Goal: Information Seeking & Learning: Learn about a topic

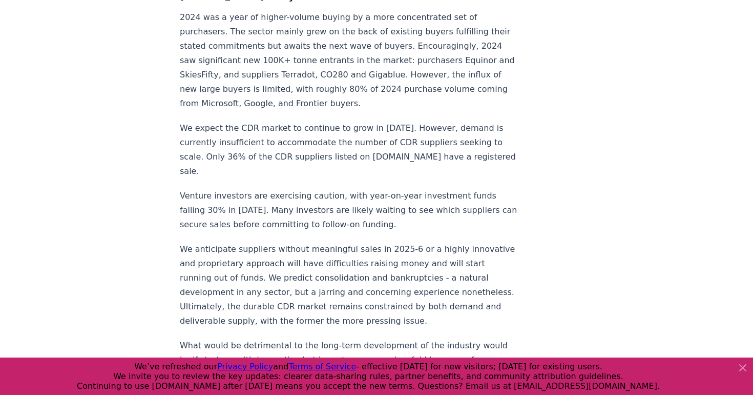
scroll to position [857, 0]
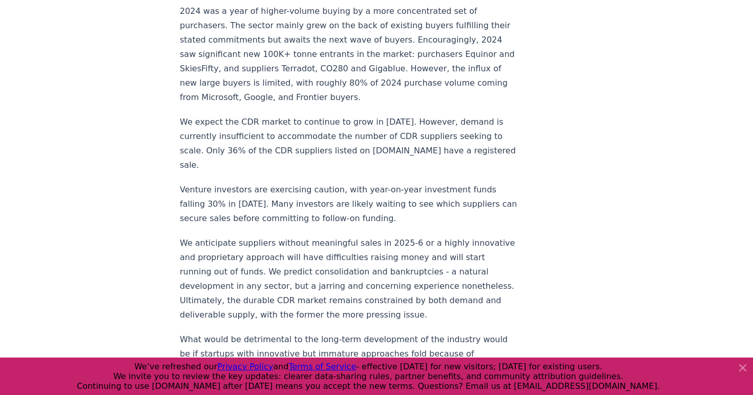
click at [744, 370] on icon at bounding box center [743, 367] width 6 height 6
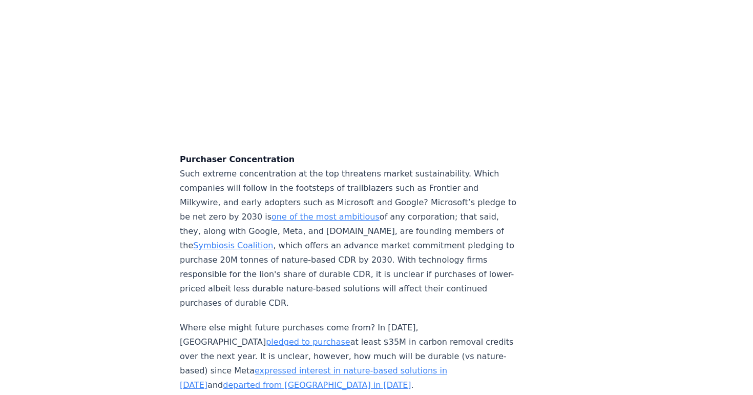
scroll to position [3107, 0]
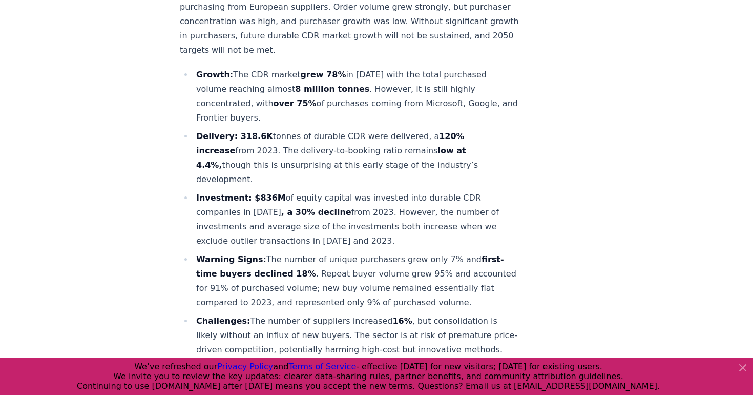
scroll to position [517, 0]
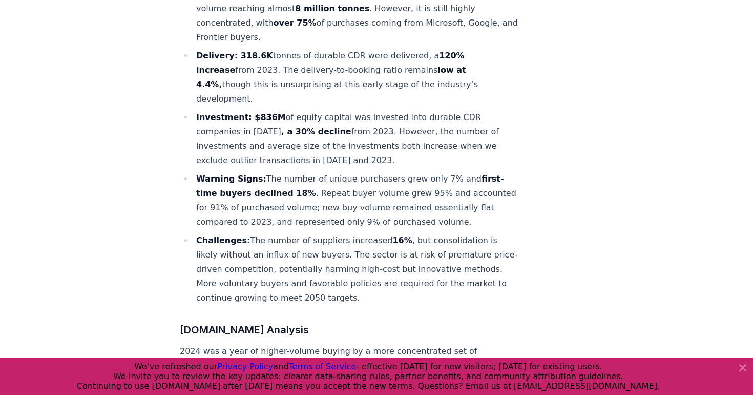
click at [316, 233] on li "Challenges: The number of suppliers increased 16% , but consolidation is likely…" at bounding box center [356, 269] width 326 height 72
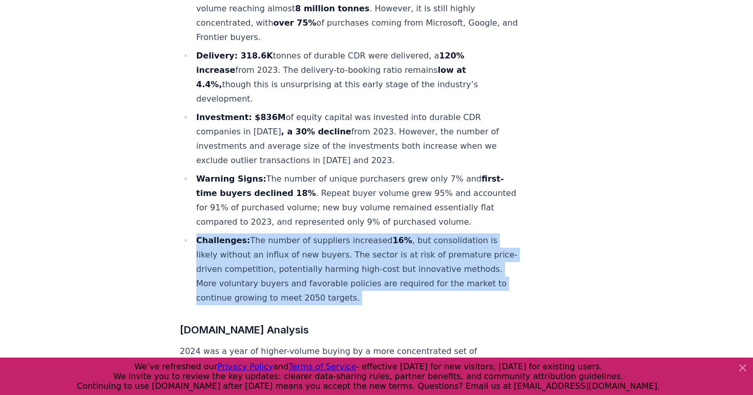
click at [316, 233] on li "Challenges: The number of suppliers increased 16% , but consolidation is likely…" at bounding box center [356, 269] width 326 height 72
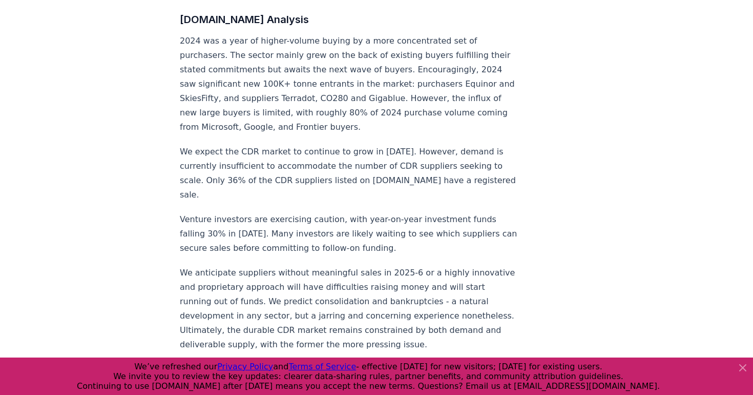
scroll to position [835, 0]
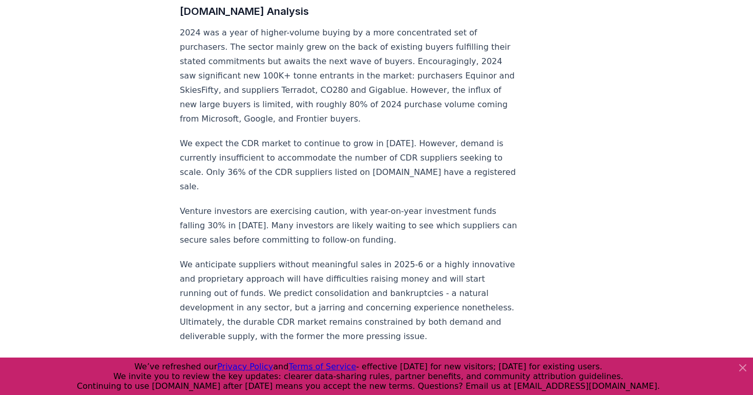
click at [327, 204] on p "Venture investors are exercising caution, with year-on-year investment funds fa…" at bounding box center [349, 225] width 339 height 43
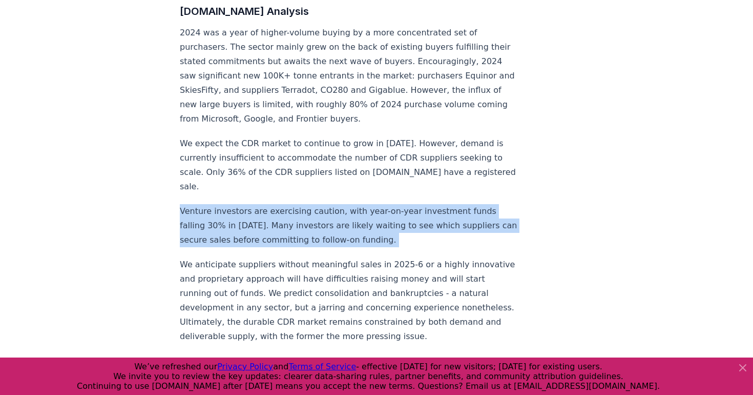
click at [327, 204] on p "Venture investors are exercising caution, with year-on-year investment funds fa…" at bounding box center [349, 225] width 339 height 43
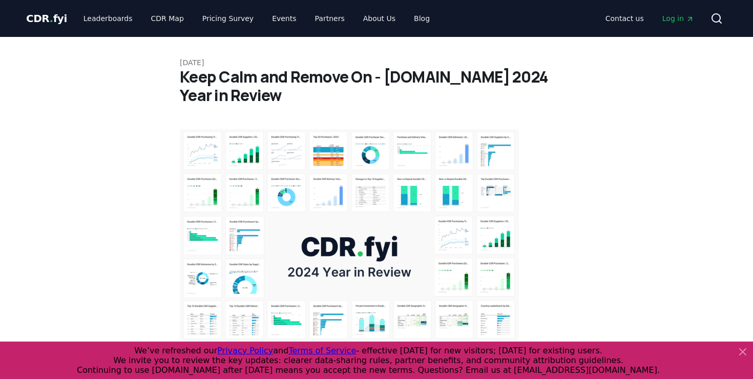
scroll to position [529, 0]
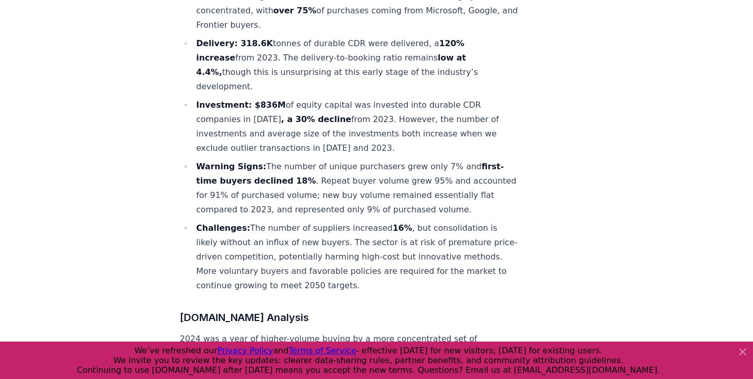
click at [314, 159] on li "Warning Signs: The number of unique purchasers grew only 7% and first-time buye…" at bounding box center [356, 187] width 326 height 57
click at [745, 349] on icon at bounding box center [743, 351] width 12 height 12
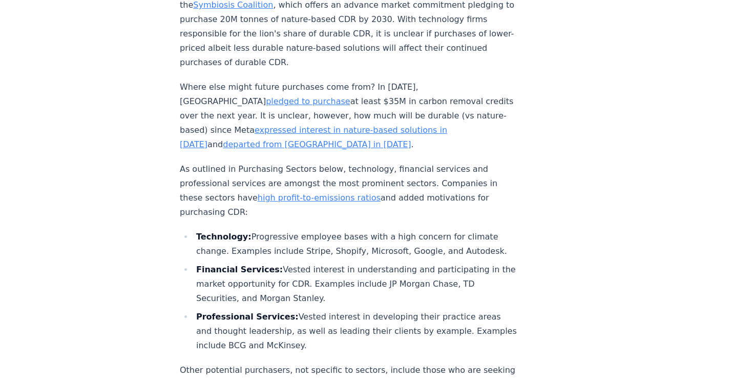
scroll to position [3345, 0]
click at [339, 308] on li "Professional Services: Vested interest in developing their practice areas and t…" at bounding box center [356, 329] width 326 height 43
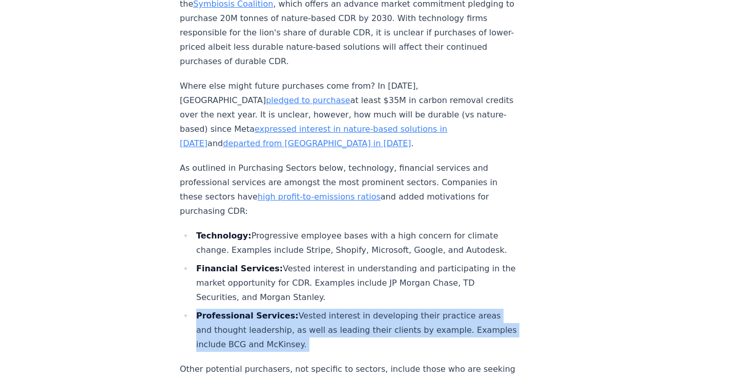
click at [339, 308] on li "Professional Services: Vested interest in developing their practice areas and t…" at bounding box center [356, 329] width 326 height 43
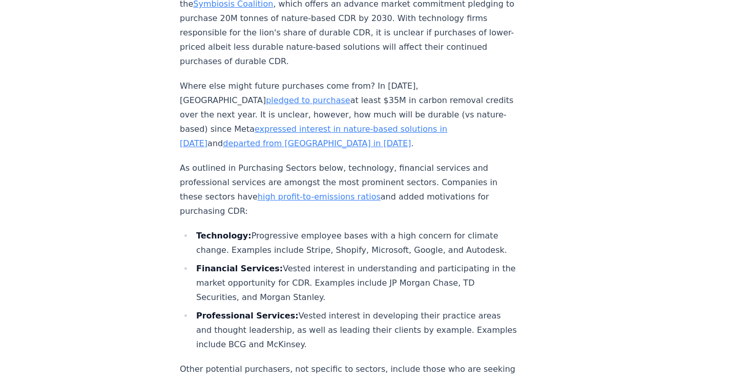
click at [355, 308] on li "Professional Services: Vested interest in developing their practice areas and t…" at bounding box center [356, 329] width 326 height 43
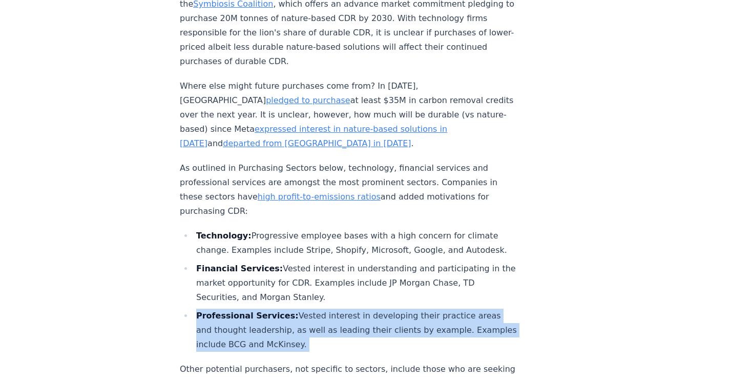
click at [355, 308] on li "Professional Services: Vested interest in developing their practice areas and t…" at bounding box center [356, 329] width 326 height 43
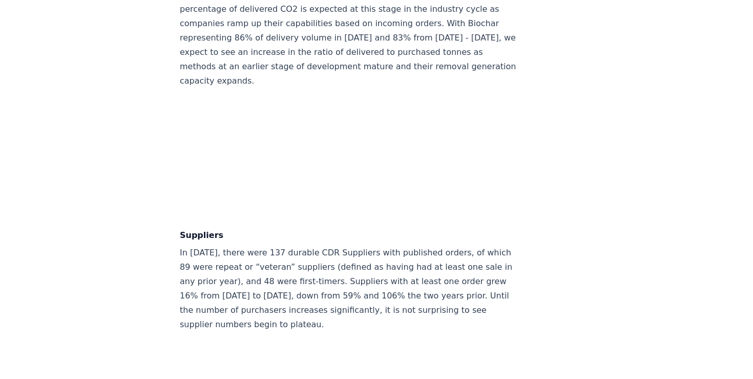
scroll to position [5547, 0]
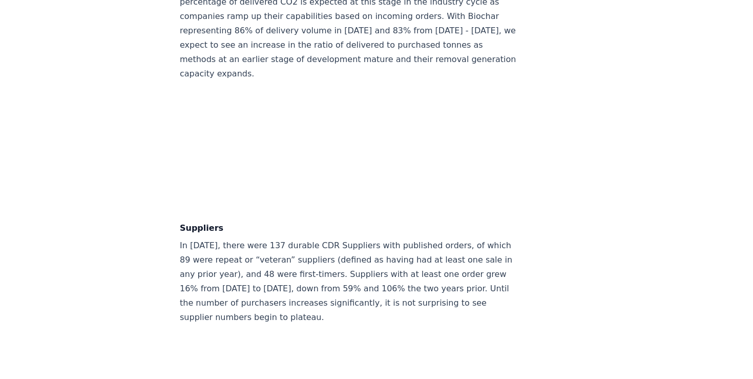
click at [180, 238] on p "In 2024, there were 137 durable CDR Suppliers with published orders, of which 8…" at bounding box center [349, 281] width 339 height 86
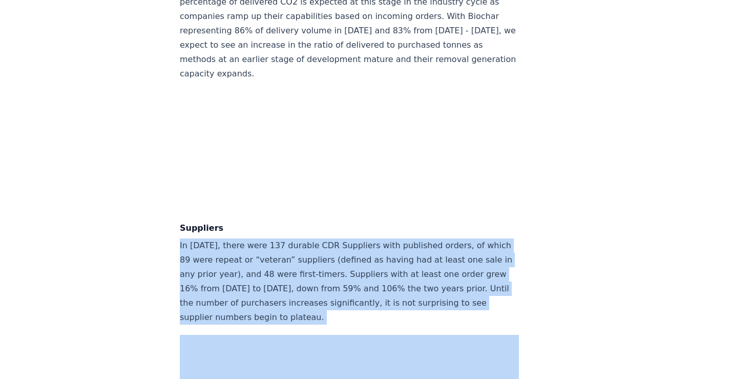
click at [180, 238] on p "In 2024, there were 137 durable CDR Suppliers with published orders, of which 8…" at bounding box center [349, 281] width 339 height 86
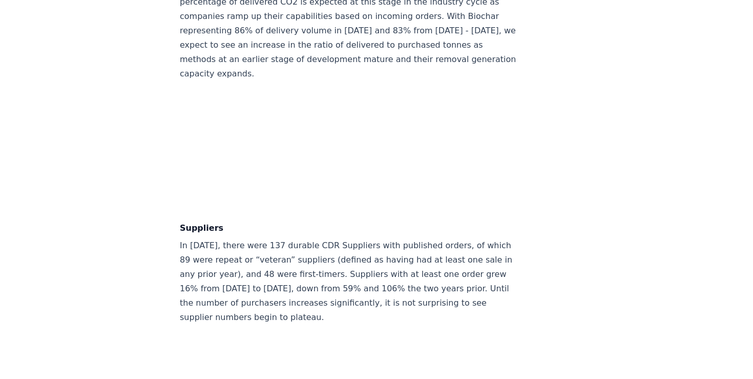
click at [196, 238] on p "In 2024, there were 137 durable CDR Suppliers with published orders, of which 8…" at bounding box center [349, 281] width 339 height 86
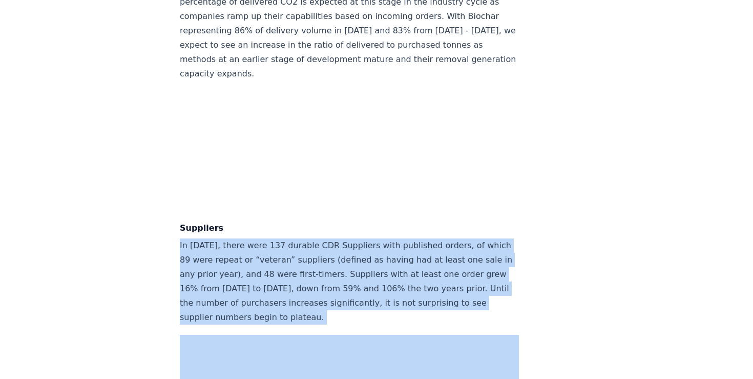
click at [196, 238] on p "In 2024, there were 137 durable CDR Suppliers with published orders, of which 8…" at bounding box center [349, 281] width 339 height 86
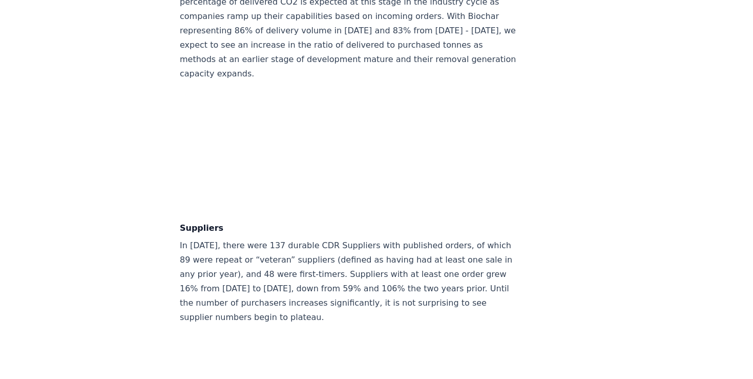
click at [196, 238] on p "In 2024, there were 137 durable CDR Suppliers with published orders, of which 8…" at bounding box center [349, 281] width 339 height 86
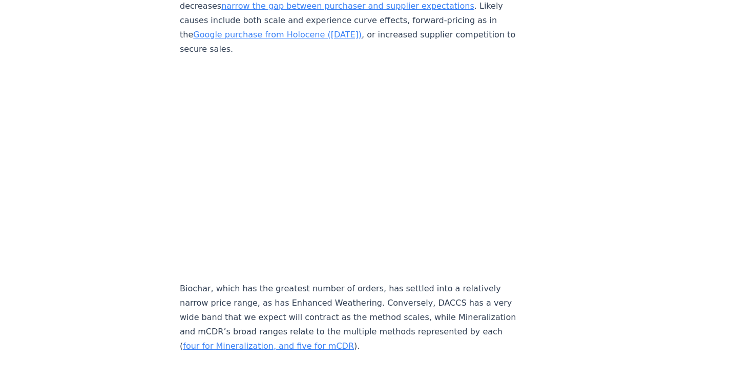
scroll to position [4771, 0]
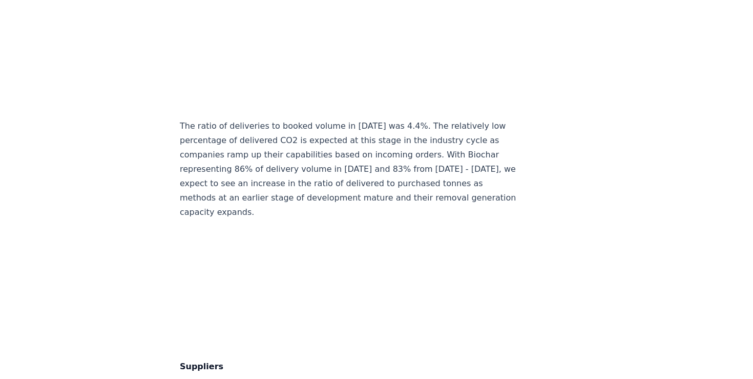
scroll to position [5436, 0]
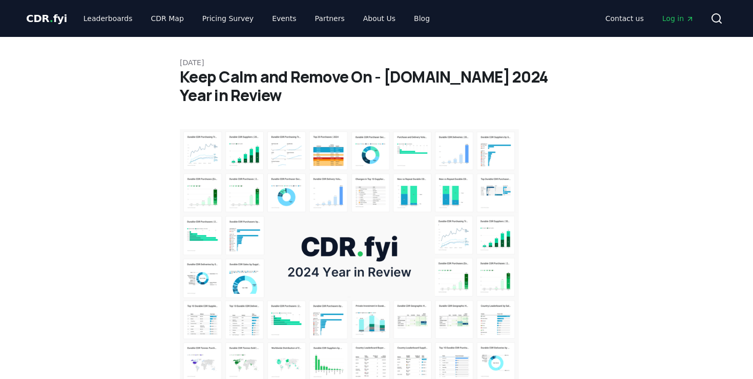
scroll to position [0, 0]
click at [224, 77] on h1 "Keep Calm and Remove On - CDR.fyi 2024 Year in Review" at bounding box center [377, 86] width 394 height 37
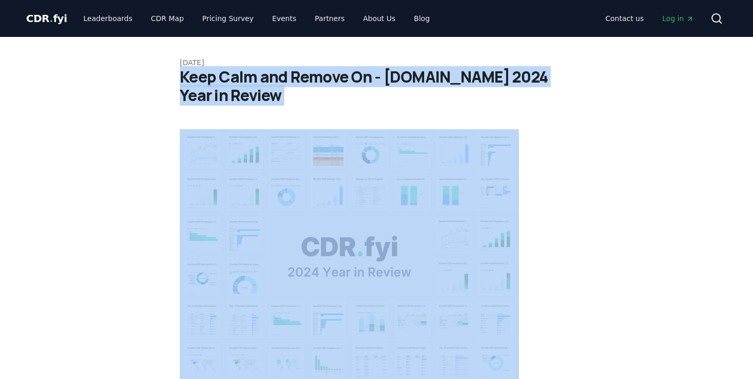
click at [224, 77] on h1 "Keep Calm and Remove On - CDR.fyi 2024 Year in Review" at bounding box center [377, 86] width 394 height 37
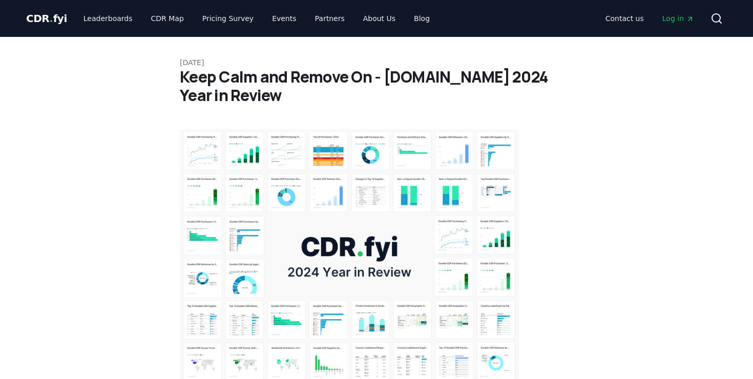
click at [194, 78] on h1 "Keep Calm and Remove On - CDR.fyi 2024 Year in Review" at bounding box center [377, 86] width 394 height 37
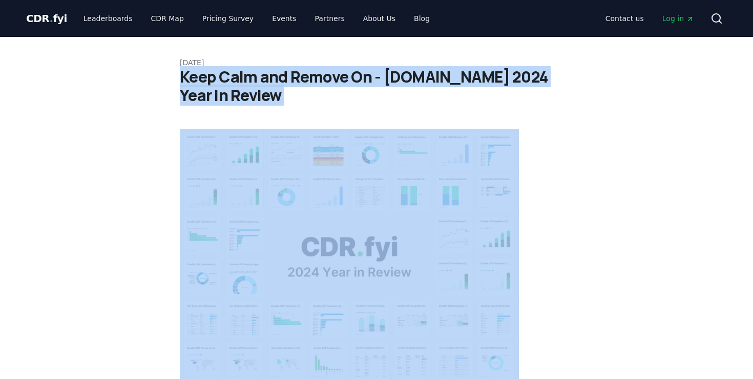
click at [194, 78] on h1 "Keep Calm and Remove On - CDR.fyi 2024 Year in Review" at bounding box center [377, 86] width 394 height 37
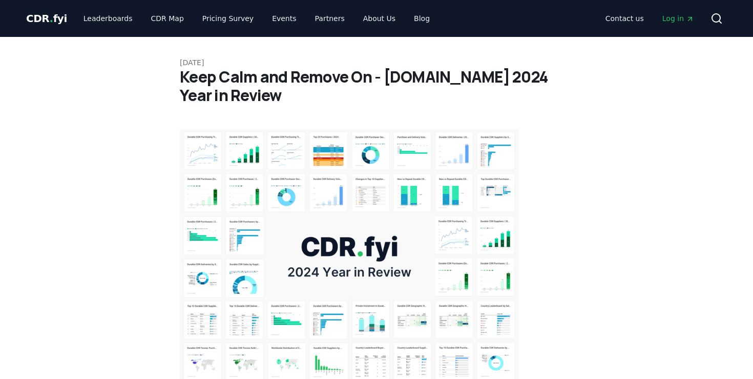
click at [223, 77] on h1 "Keep Calm and Remove On - CDR.fyi 2024 Year in Review" at bounding box center [377, 86] width 394 height 37
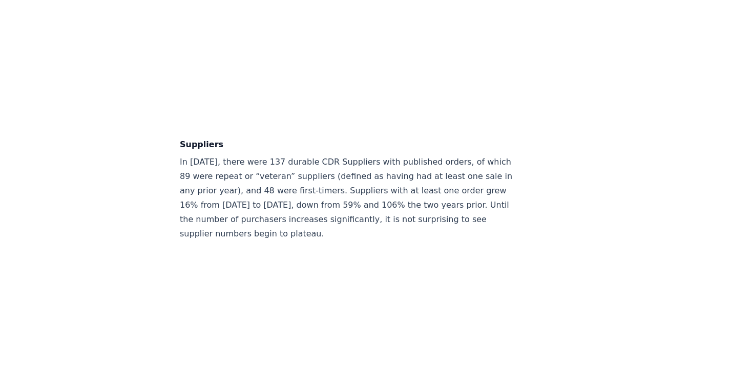
scroll to position [5732, 0]
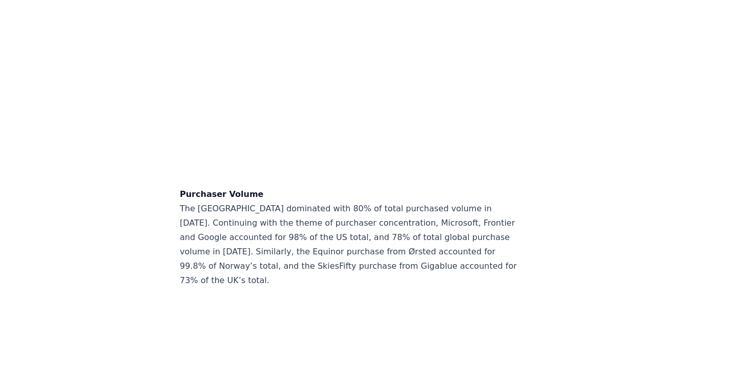
scroll to position [8046, 0]
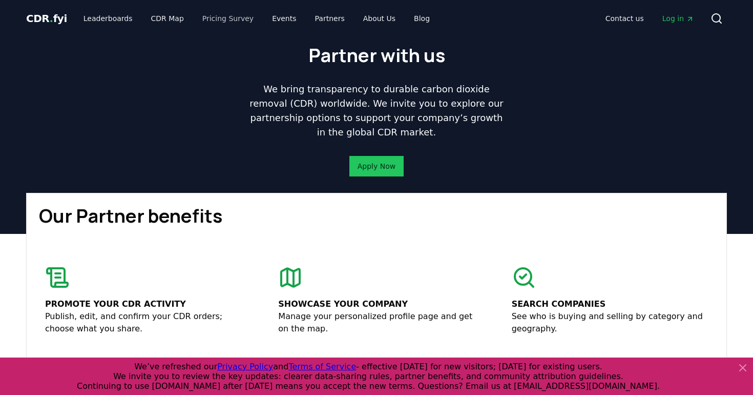
click at [199, 19] on link "Pricing Survey" at bounding box center [228, 18] width 68 height 18
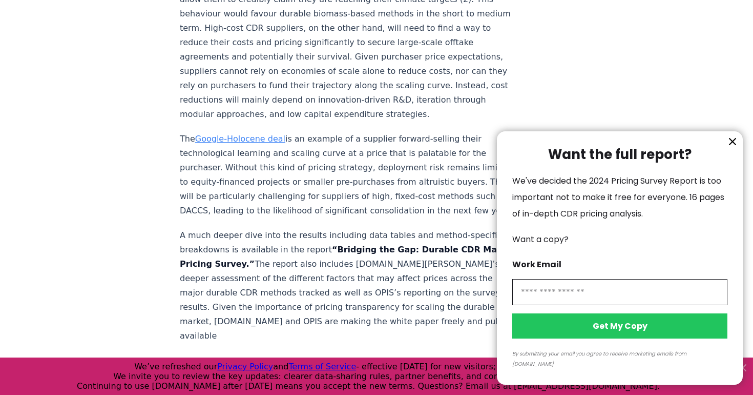
scroll to position [1886, 0]
click at [731, 147] on icon "information" at bounding box center [733, 141] width 12 height 12
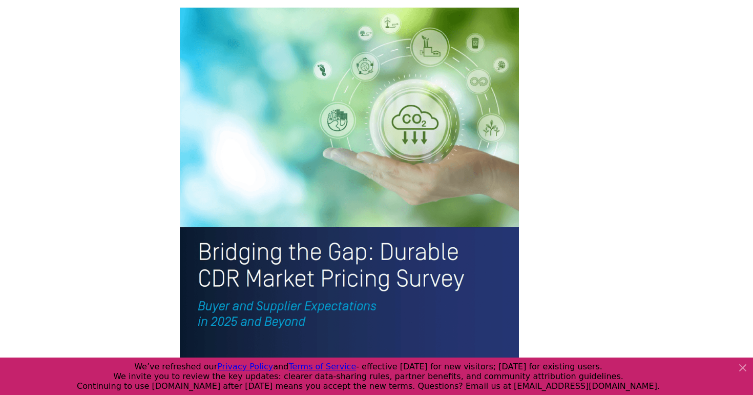
scroll to position [2333, 0]
